Goal: Information Seeking & Learning: Learn about a topic

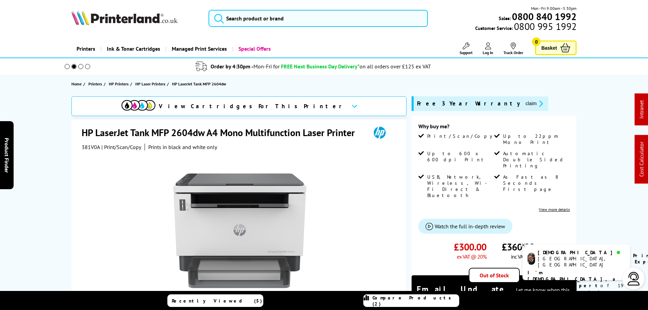
click at [90, 148] on span "381V0A" at bounding box center [91, 146] width 18 height 7
copy span "381V0A"
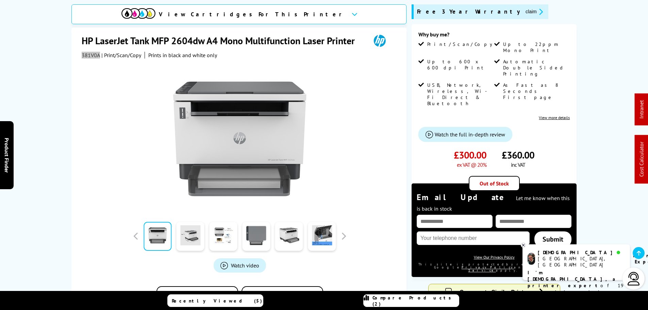
scroll to position [102, 0]
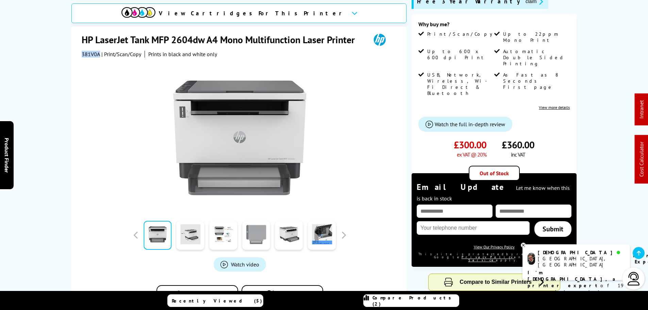
click at [262, 236] on link at bounding box center [256, 235] width 28 height 29
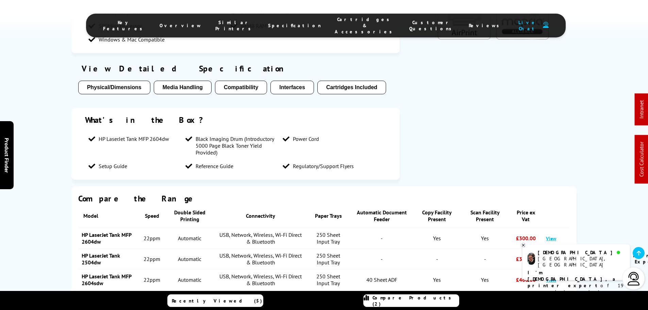
scroll to position [646, 0]
